Goal: Download file/media

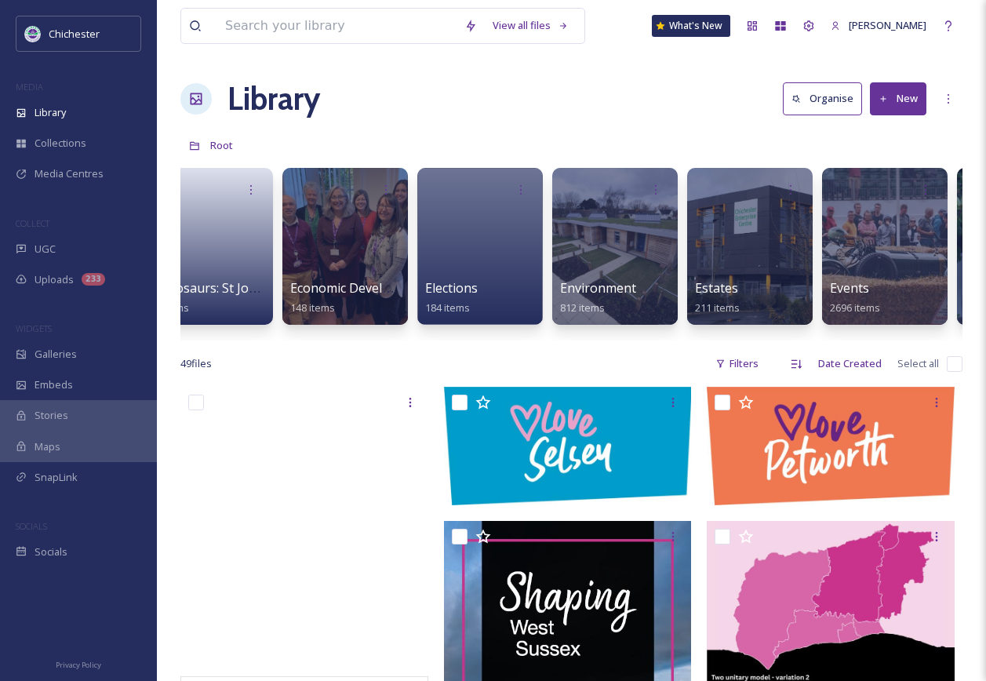
scroll to position [0, 2593]
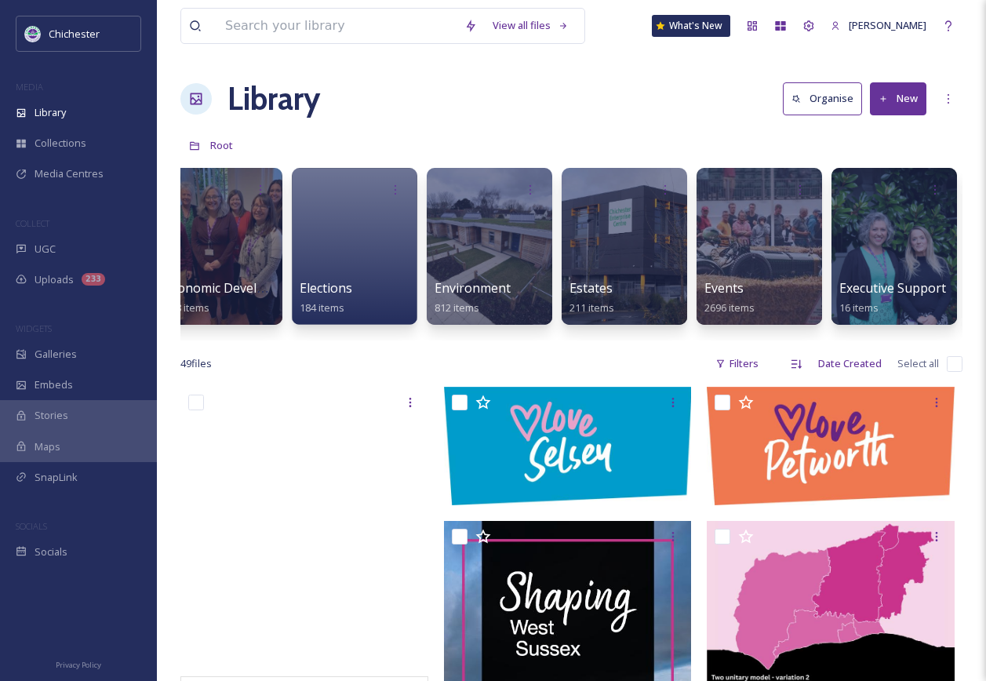
click at [825, 266] on div "50th anniversary 24 items A1 images for EPH walls 0 items Backup from Camera 55…" at bounding box center [571, 250] width 782 height 180
click at [800, 265] on div at bounding box center [759, 246] width 128 height 160
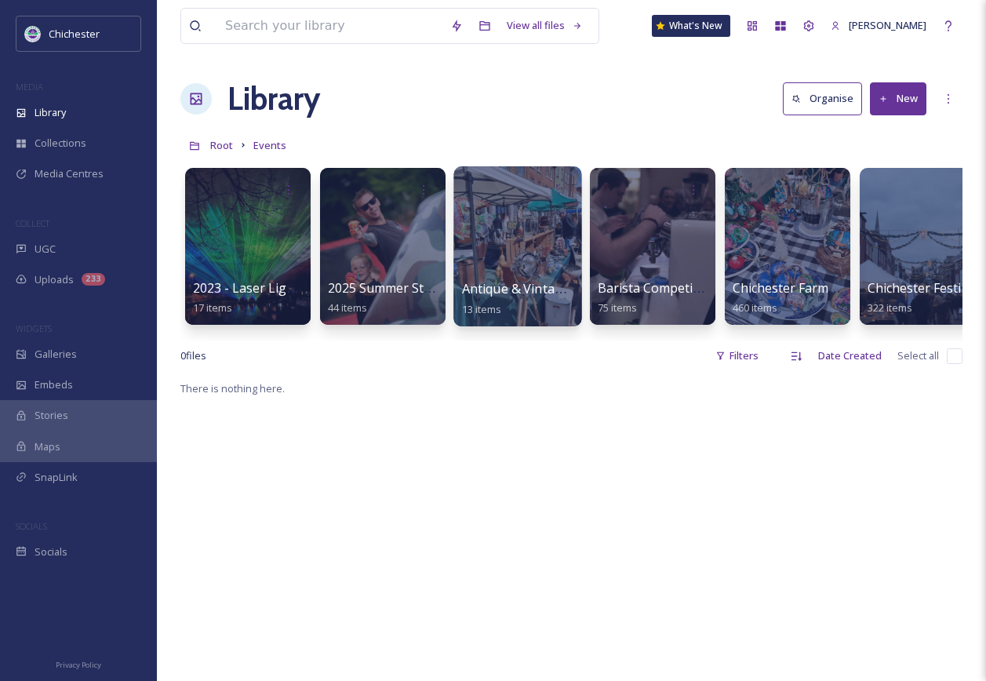
click at [512, 233] on div at bounding box center [518, 246] width 128 height 160
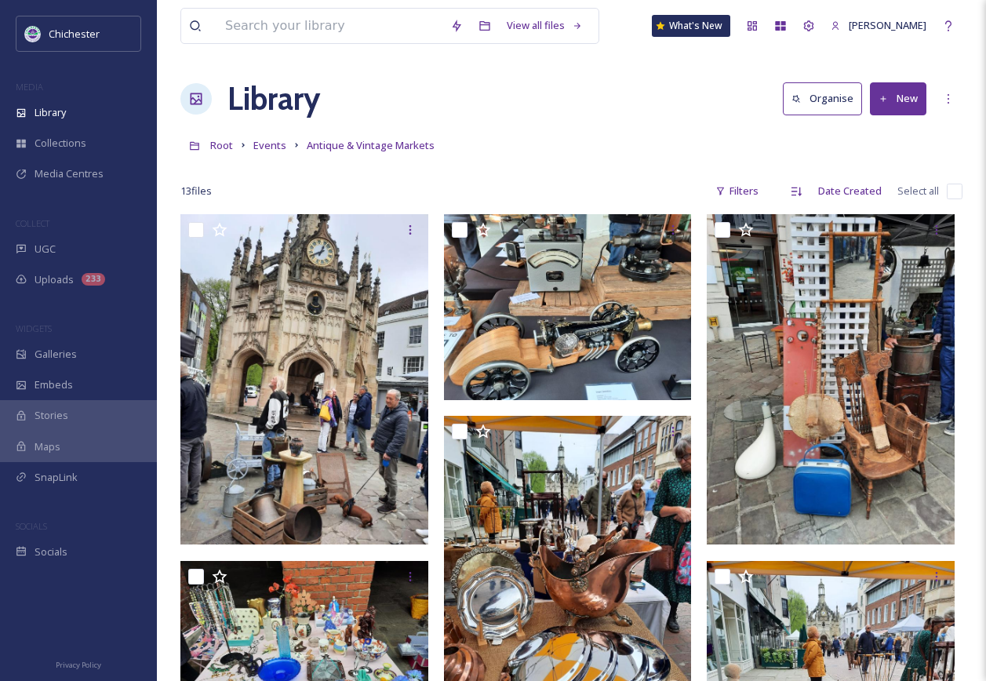
click at [263, 157] on div "Root Events Antique & Vintage Markets" at bounding box center [571, 145] width 782 height 30
click at [272, 143] on span "Events" at bounding box center [269, 145] width 33 height 14
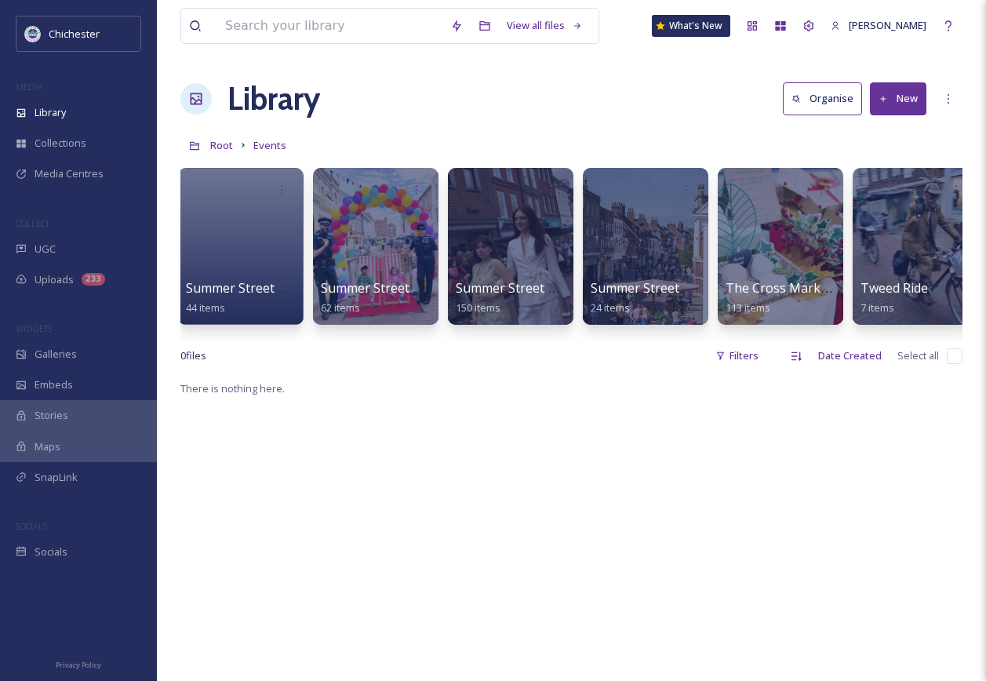
scroll to position [0, 2592]
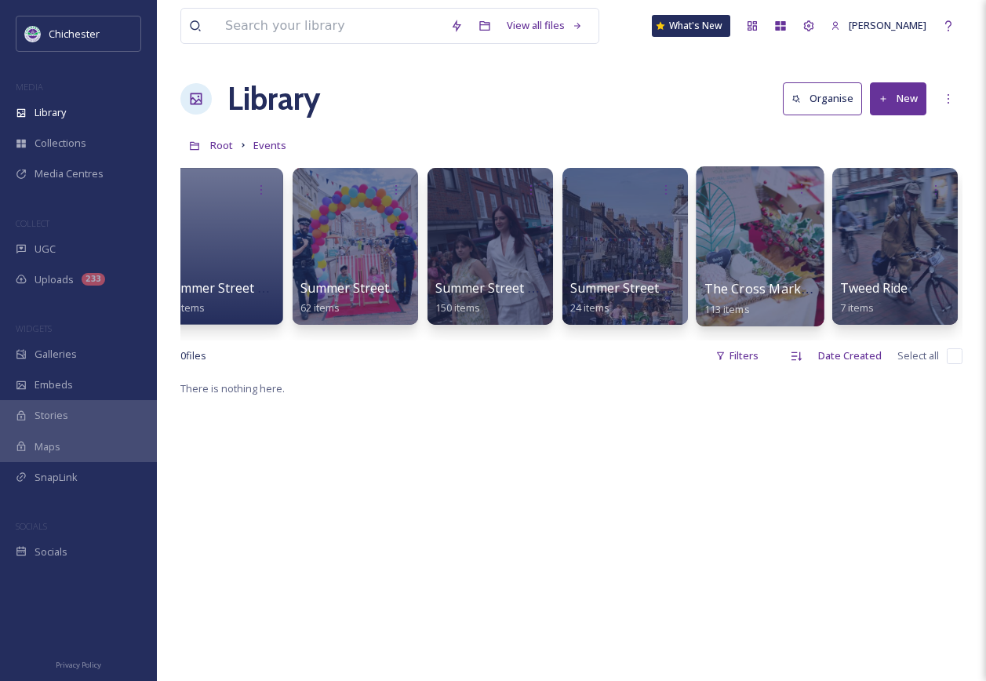
click at [724, 236] on div at bounding box center [760, 246] width 128 height 160
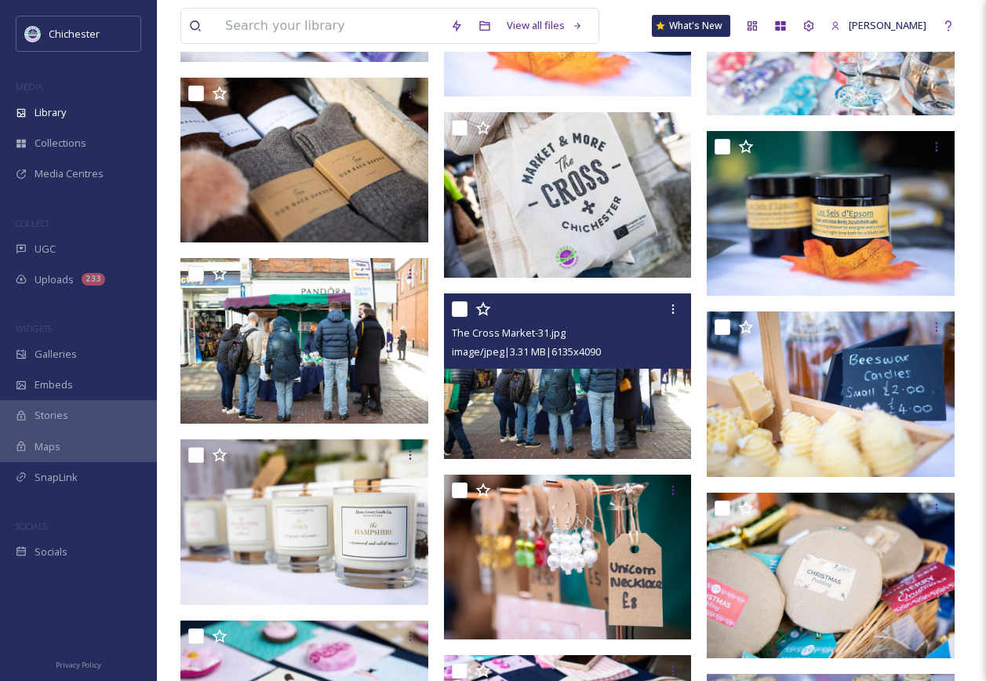
scroll to position [2876, 0]
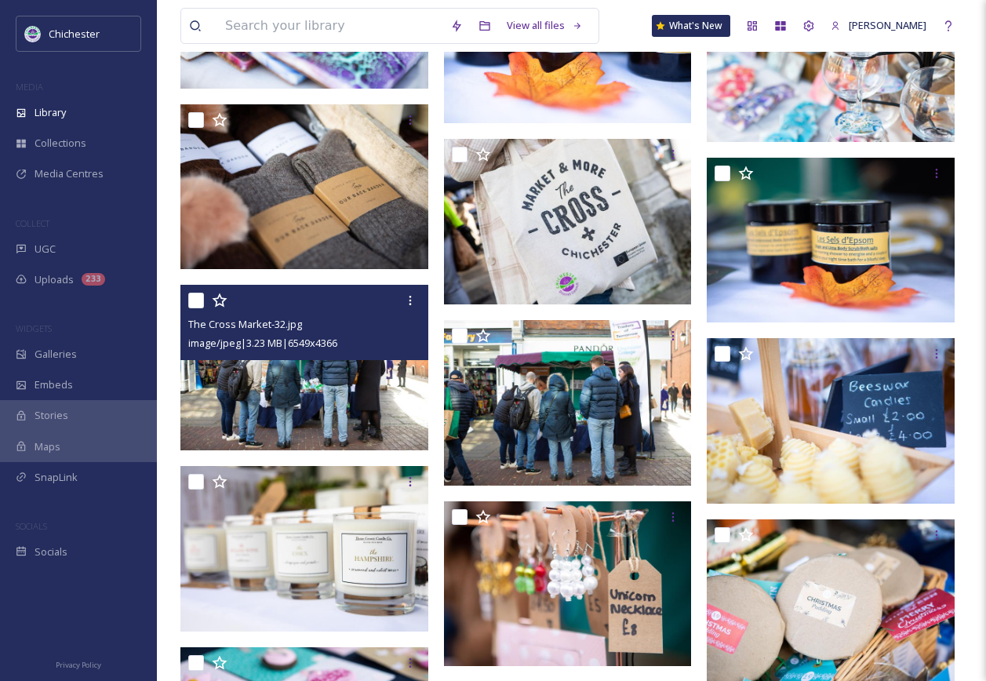
click at [370, 370] on img at bounding box center [304, 368] width 248 height 166
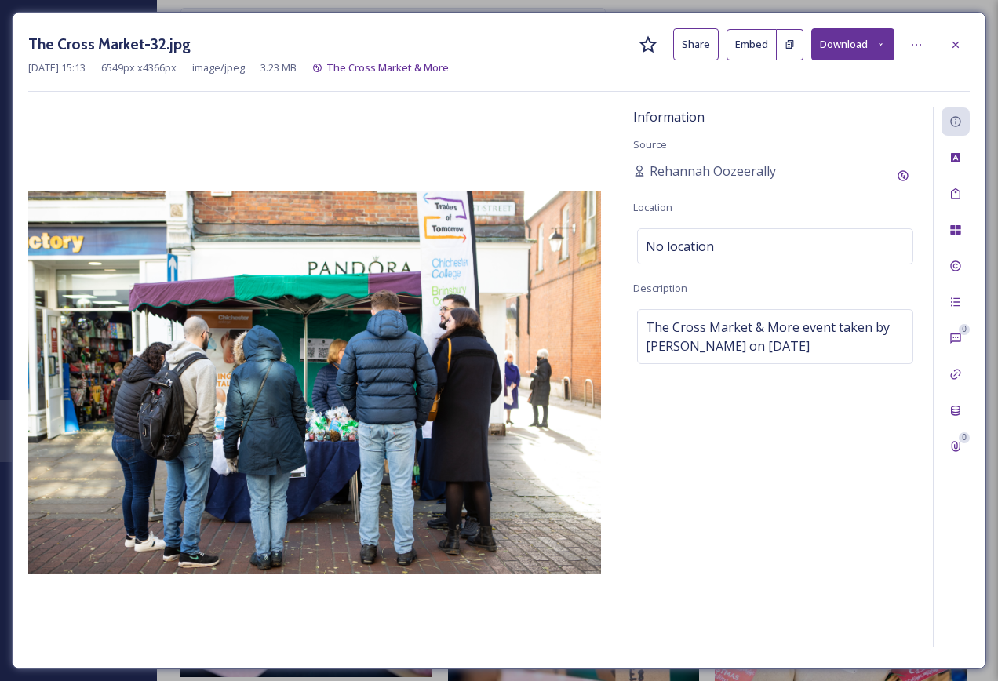
click at [956, 48] on icon at bounding box center [955, 44] width 13 height 13
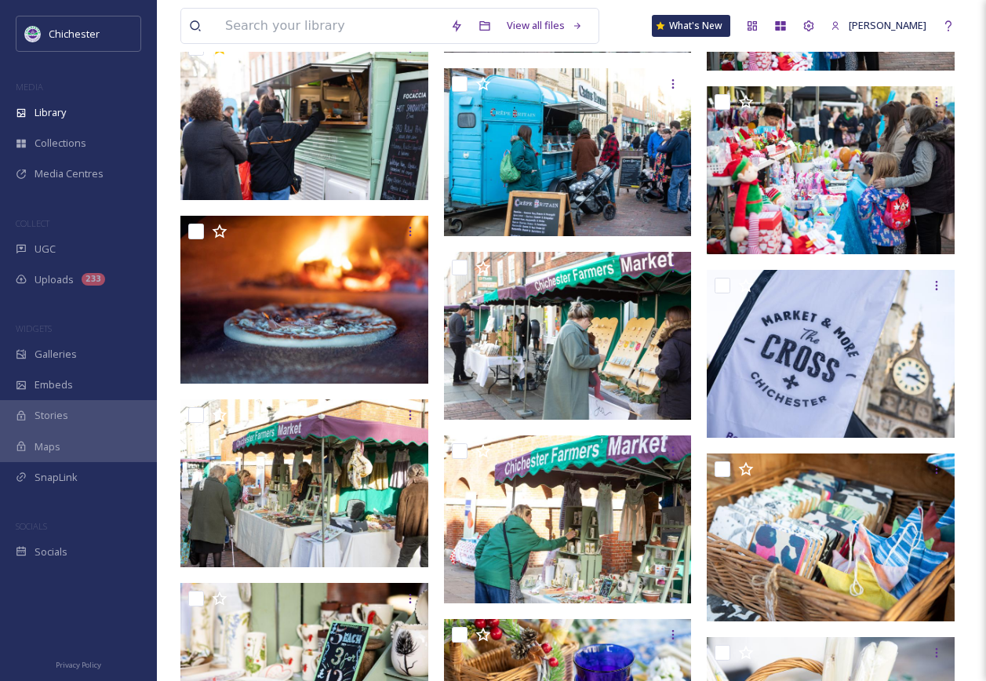
scroll to position [1699, 0]
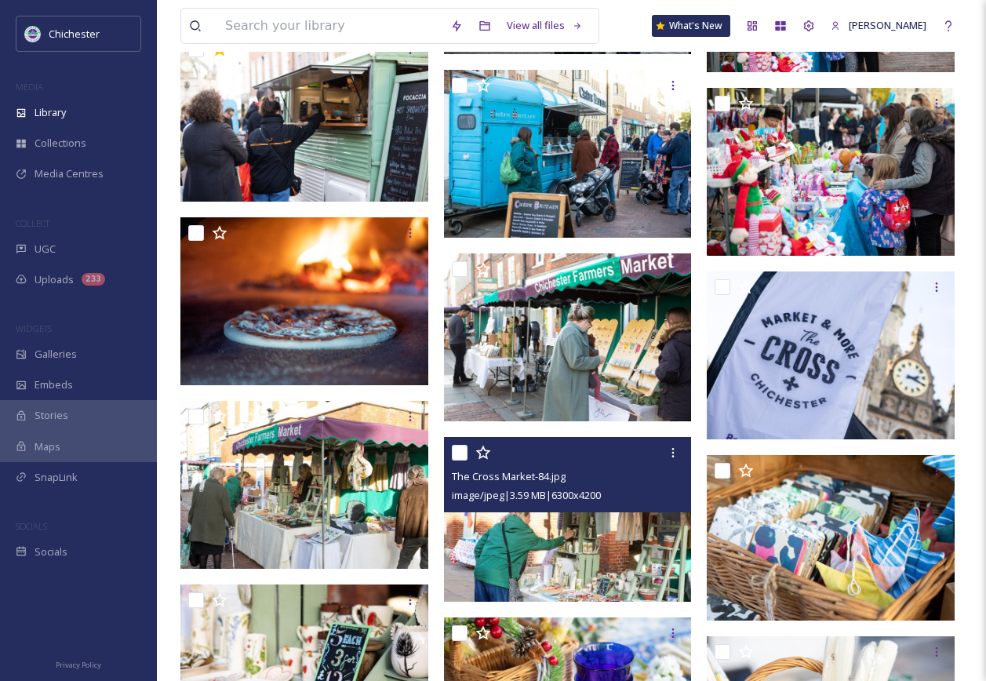
click at [589, 551] on img at bounding box center [568, 520] width 248 height 166
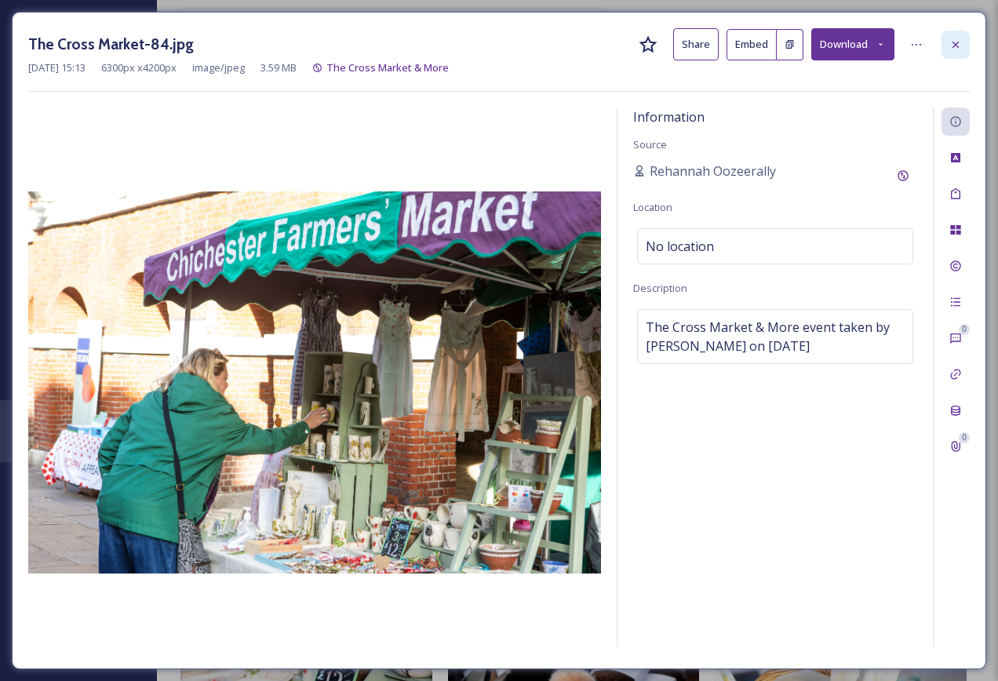
click at [953, 49] on icon at bounding box center [955, 44] width 13 height 13
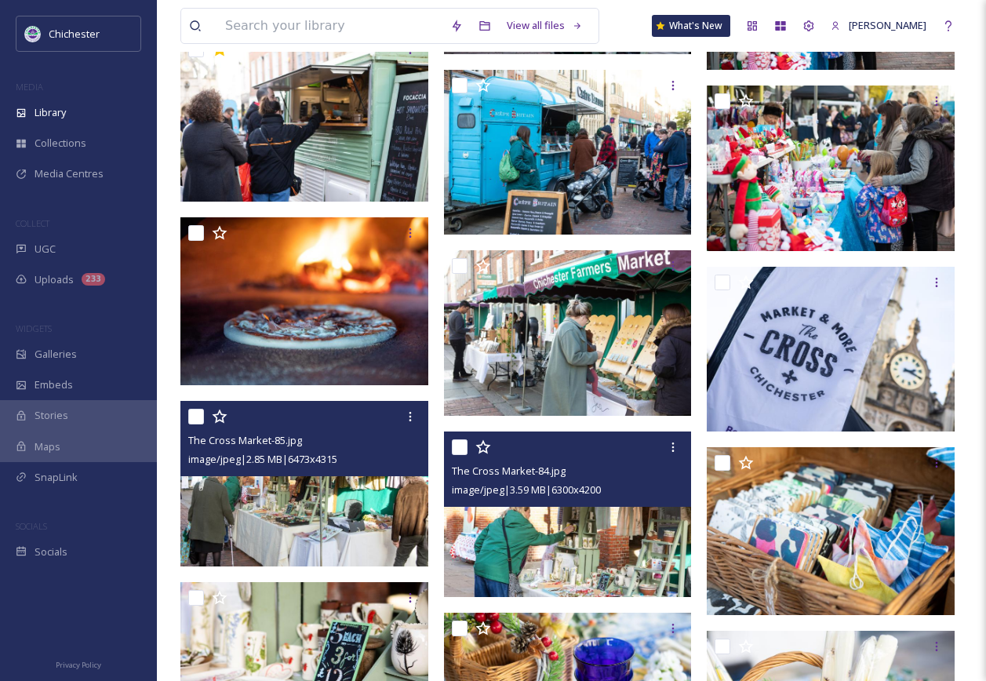
click at [336, 499] on img at bounding box center [304, 484] width 248 height 166
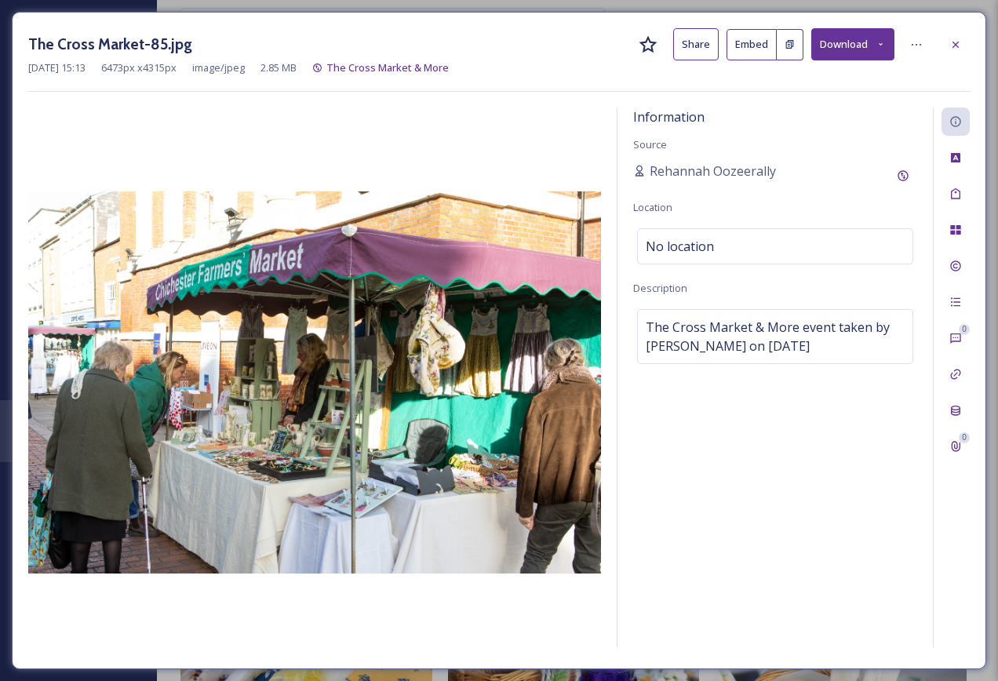
click at [877, 43] on icon at bounding box center [881, 44] width 10 height 10
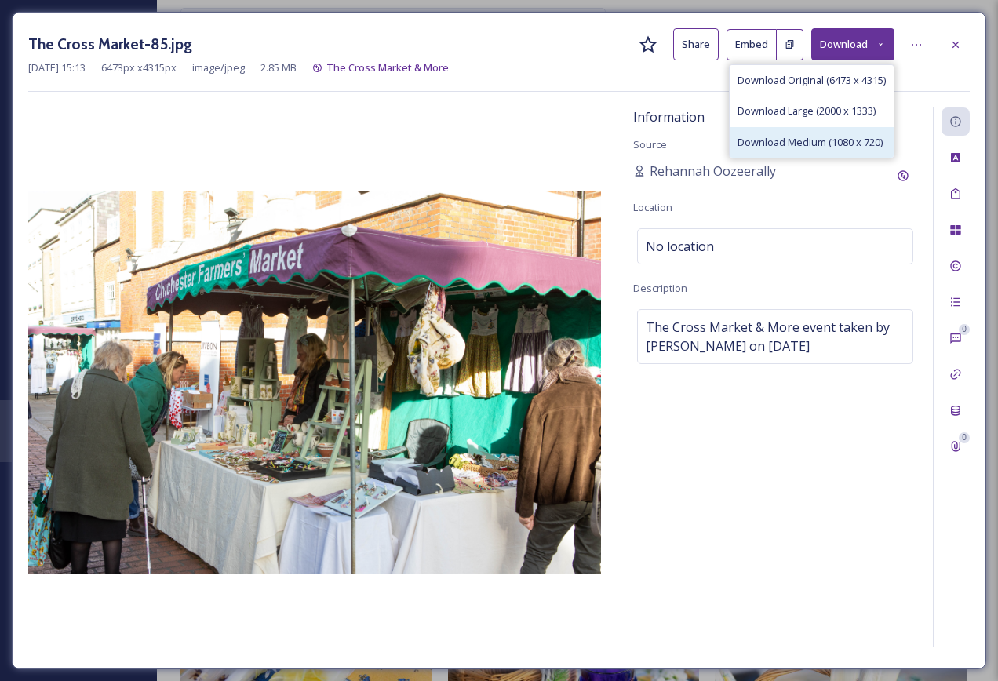
click at [790, 139] on span "Download Medium (1080 x 720)" at bounding box center [810, 142] width 145 height 15
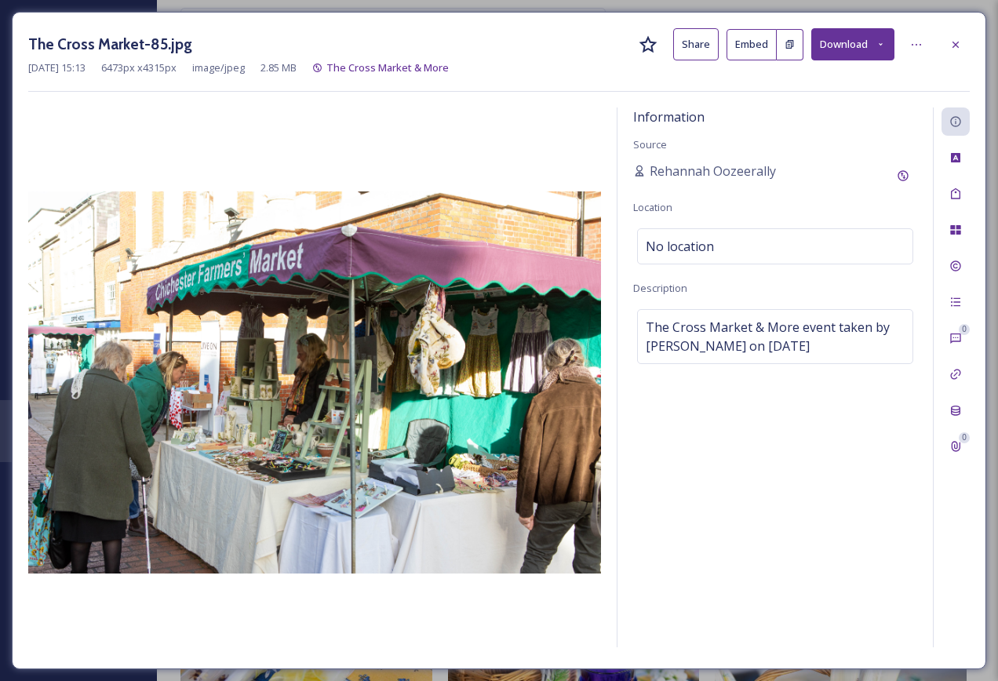
click at [702, 457] on div "Information Source Rehannah Oozeerally Location No location Description The Cro…" at bounding box center [775, 378] width 315 height 540
drag, startPoint x: 957, startPoint y: 45, endPoint x: 782, endPoint y: 261, distance: 278.9
click at [957, 43] on icon at bounding box center [955, 44] width 13 height 13
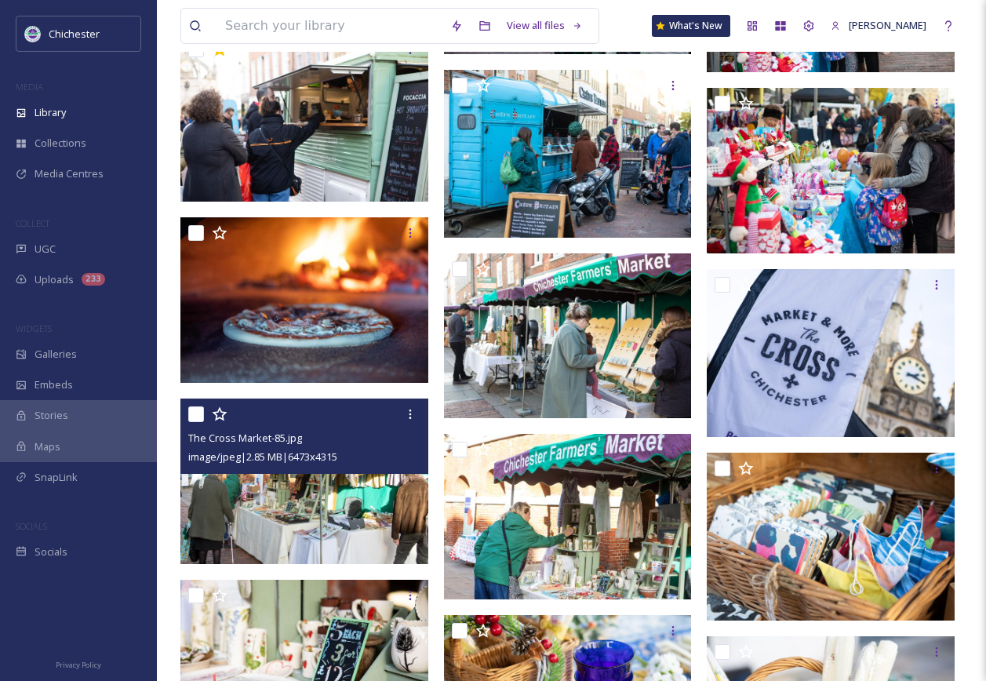
click at [272, 501] on img at bounding box center [304, 482] width 248 height 166
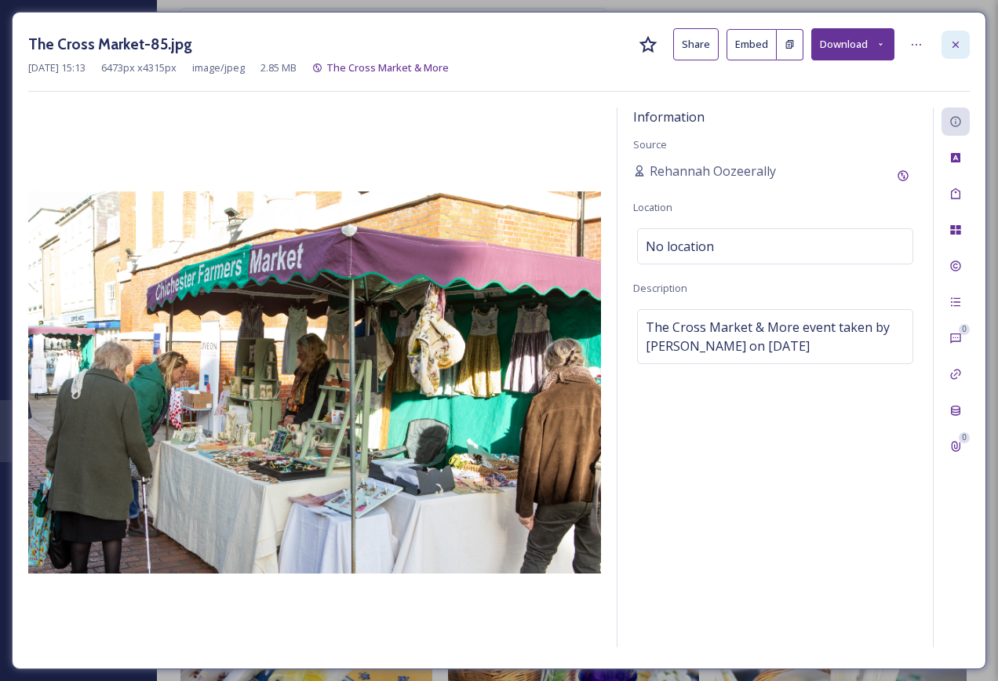
click at [951, 49] on icon at bounding box center [955, 44] width 13 height 13
